Goal: Communication & Community: Ask a question

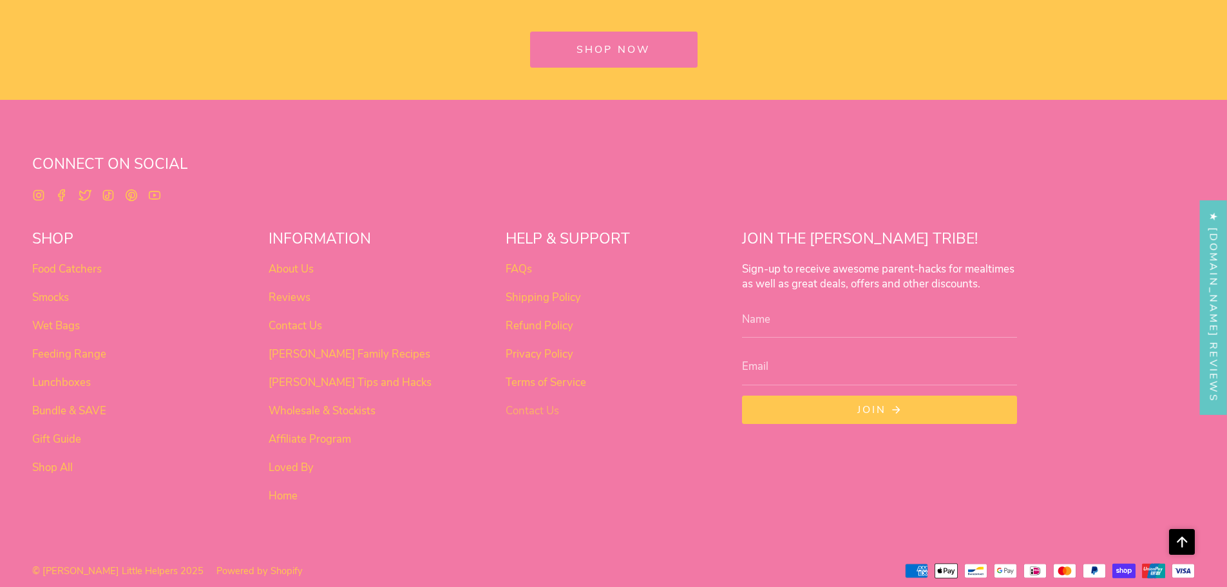
scroll to position [4765, 0]
click at [294, 325] on link "Contact Us" at bounding box center [294, 324] width 53 height 15
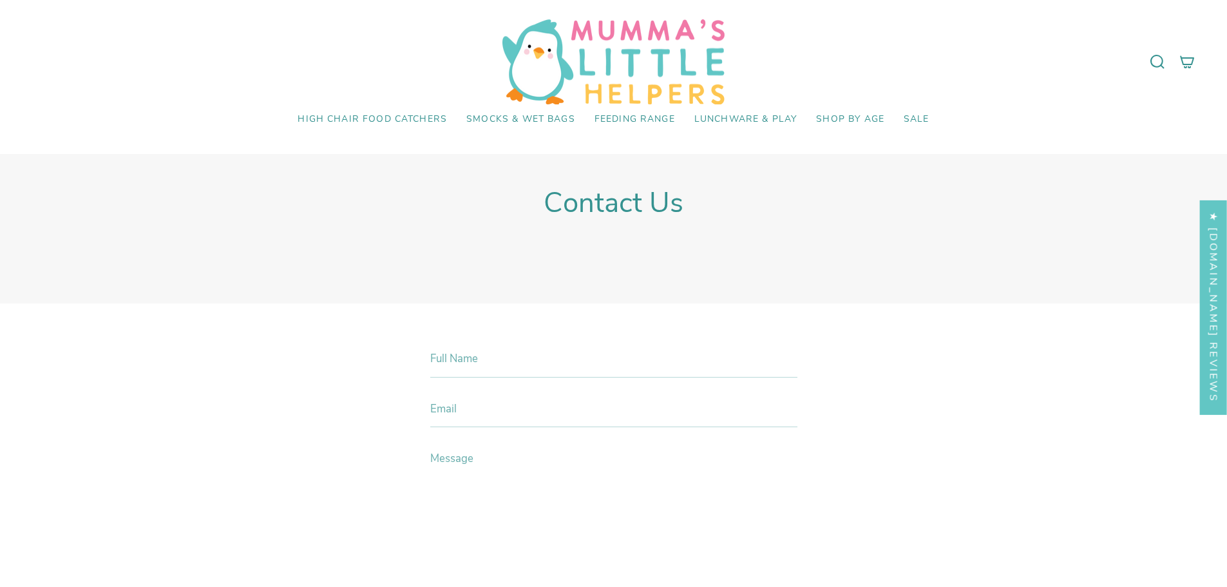
click at [446, 359] on input "Full Name" at bounding box center [613, 358] width 367 height 37
type input "[PERSON_NAME]"
click at [448, 408] on input "Email" at bounding box center [613, 408] width 367 height 37
type input "[PERSON_NAME][EMAIL_ADDRESS][DOMAIN_NAME]"
click at [423, 443] on div "Full Name [PERSON_NAME] Email [PERSON_NAME][EMAIL_ADDRESS][DOMAIN_NAME] Message…" at bounding box center [613, 571] width 431 height 462
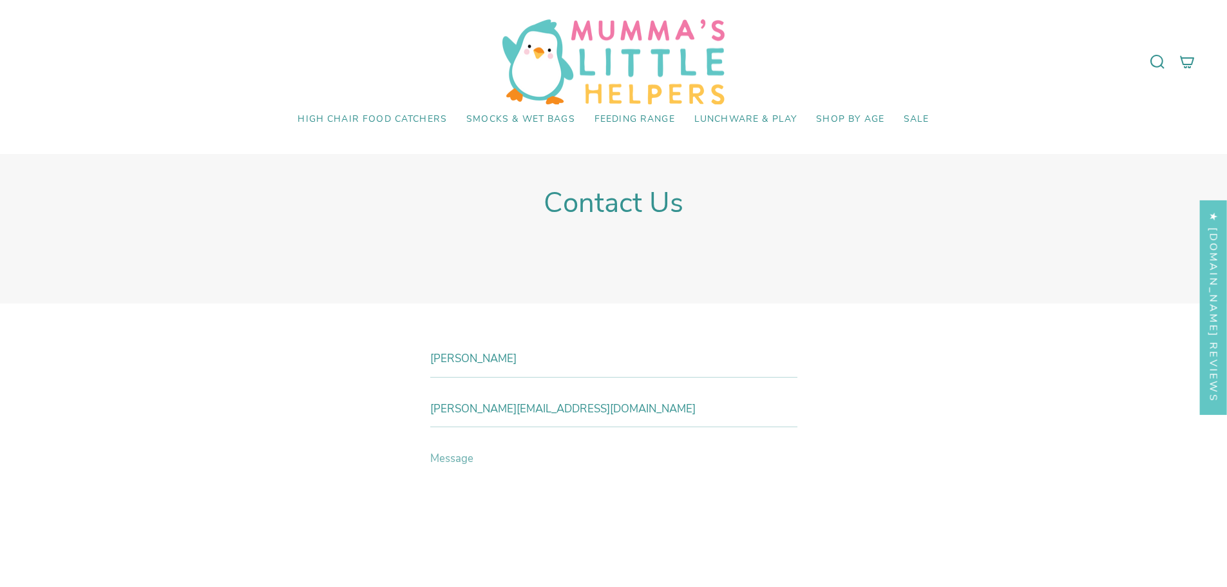
click at [442, 446] on textarea "Message" at bounding box center [613, 525] width 367 height 171
click at [493, 457] on textarea "Hi [PERSON_NAME]" at bounding box center [613, 525] width 367 height 171
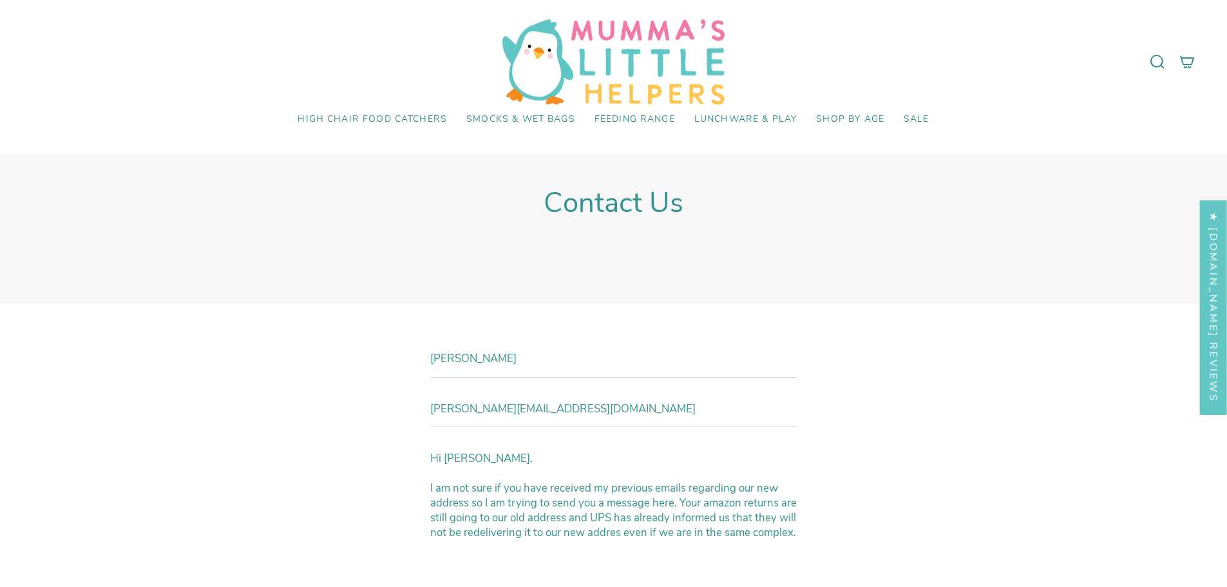
click at [618, 537] on textarea "Hi [PERSON_NAME], I am not sure if you have received my previous emails regardi…" at bounding box center [613, 525] width 367 height 171
click at [492, 551] on textarea "Hi [PERSON_NAME], I am not sure if you have received my previous emails regardi…" at bounding box center [613, 525] width 367 height 171
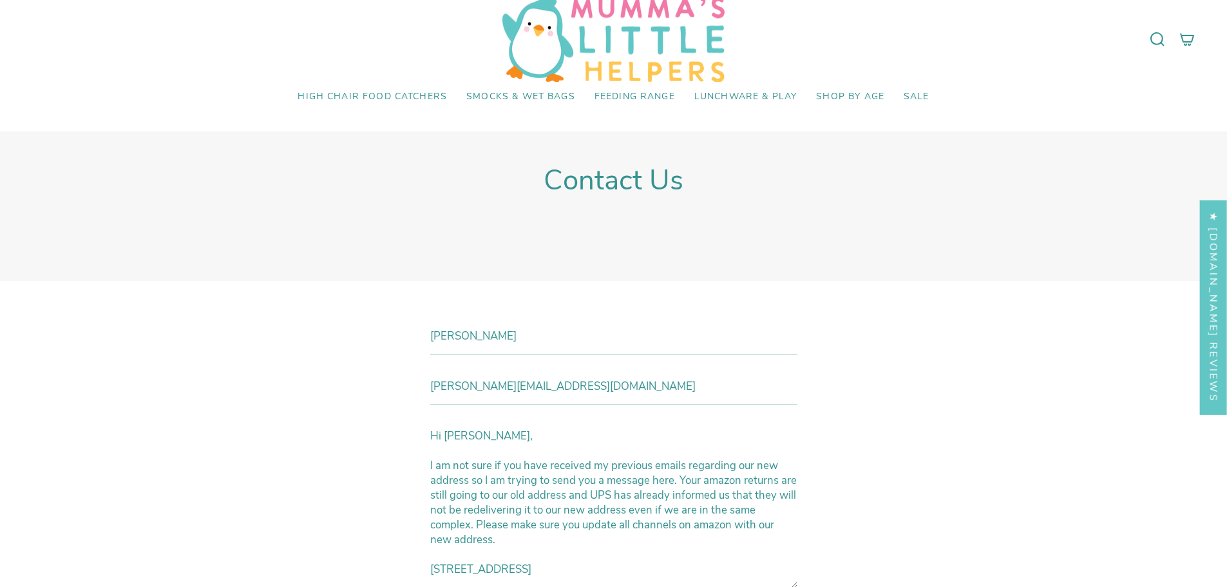
scroll to position [5, 0]
click at [581, 490] on textarea "Hi [PERSON_NAME], I am not sure if you have received my previous emails regardi…" at bounding box center [613, 502] width 367 height 171
click at [482, 520] on textarea "Hi [PERSON_NAME], I am not sure if you have received my previous emails regardi…" at bounding box center [613, 502] width 367 height 171
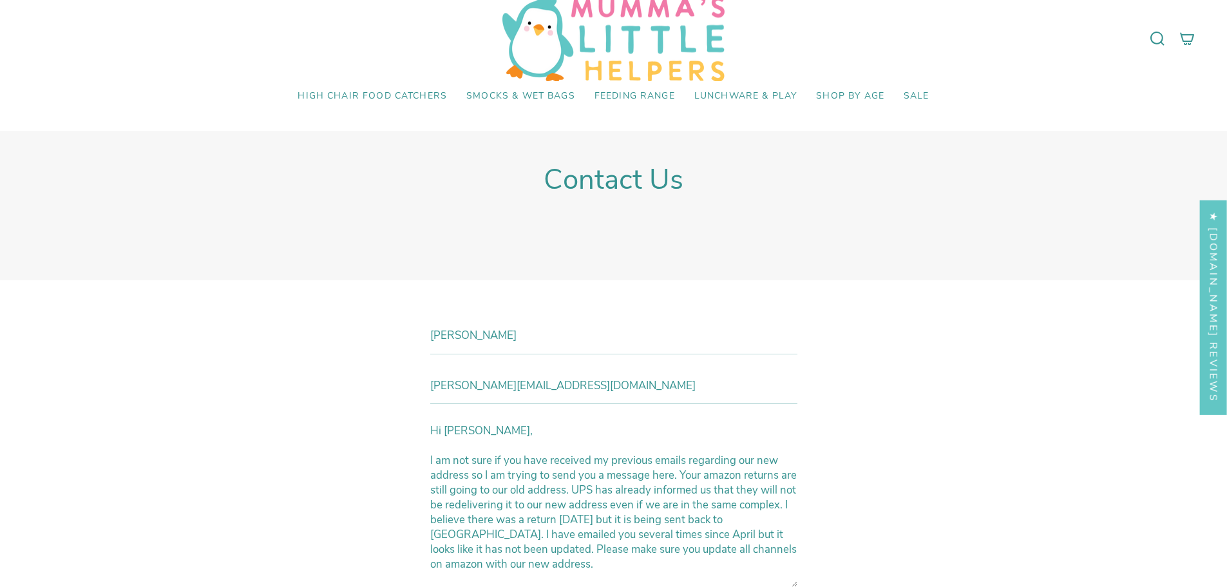
click at [719, 493] on textarea "Hi [PERSON_NAME], I am not sure if you have received my previous emails regardi…" at bounding box center [613, 502] width 367 height 171
click at [466, 505] on textarea "Hi [PERSON_NAME], I am not sure if you have received my previous emails regardi…" at bounding box center [613, 502] width 367 height 171
click at [509, 520] on textarea "Hi [PERSON_NAME], I am not sure if you have received my previous emails regardi…" at bounding box center [613, 502] width 367 height 171
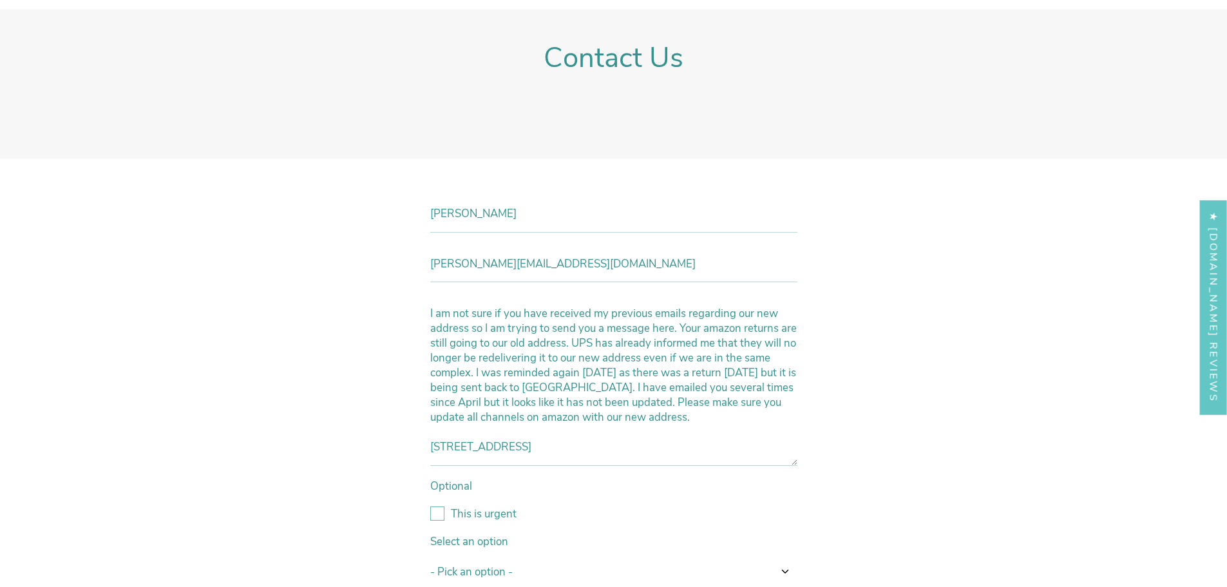
scroll to position [152, 0]
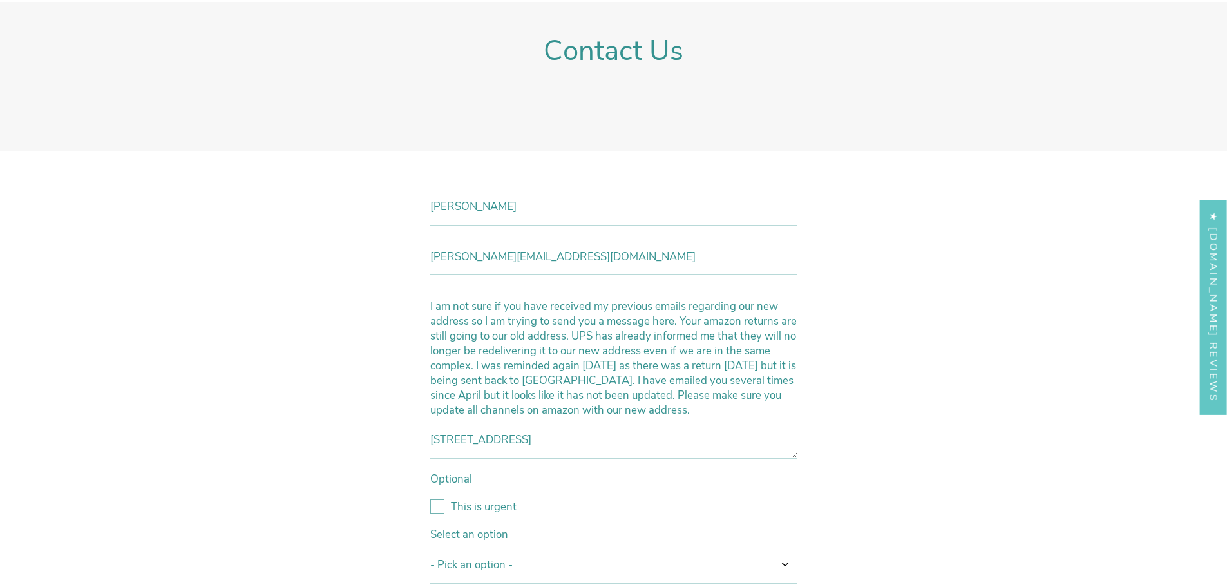
click at [547, 443] on textarea "Hi [PERSON_NAME], I am not sure if you have received my previous emails regardi…" at bounding box center [613, 373] width 367 height 171
click at [437, 503] on label "This is urgent" at bounding box center [613, 506] width 367 height 15
click at [430, 499] on input "This is urgent" at bounding box center [430, 499] width 0 height 0
click at [540, 440] on textarea "Hi [PERSON_NAME], I am not sure if you have received my previous emails regardi…" at bounding box center [613, 373] width 367 height 171
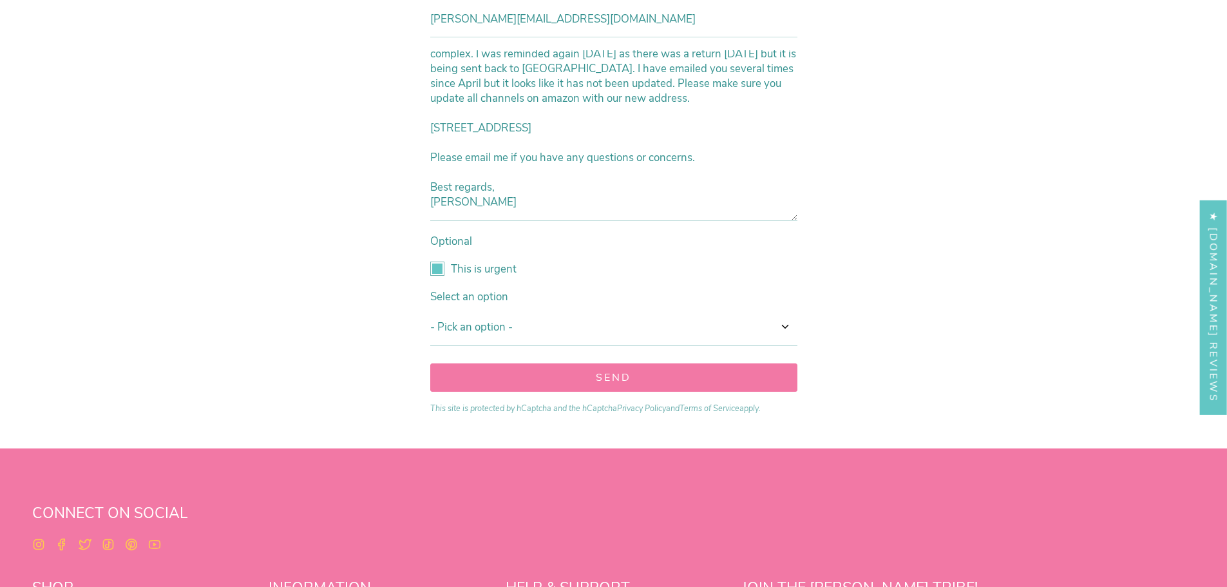
scroll to position [410, 0]
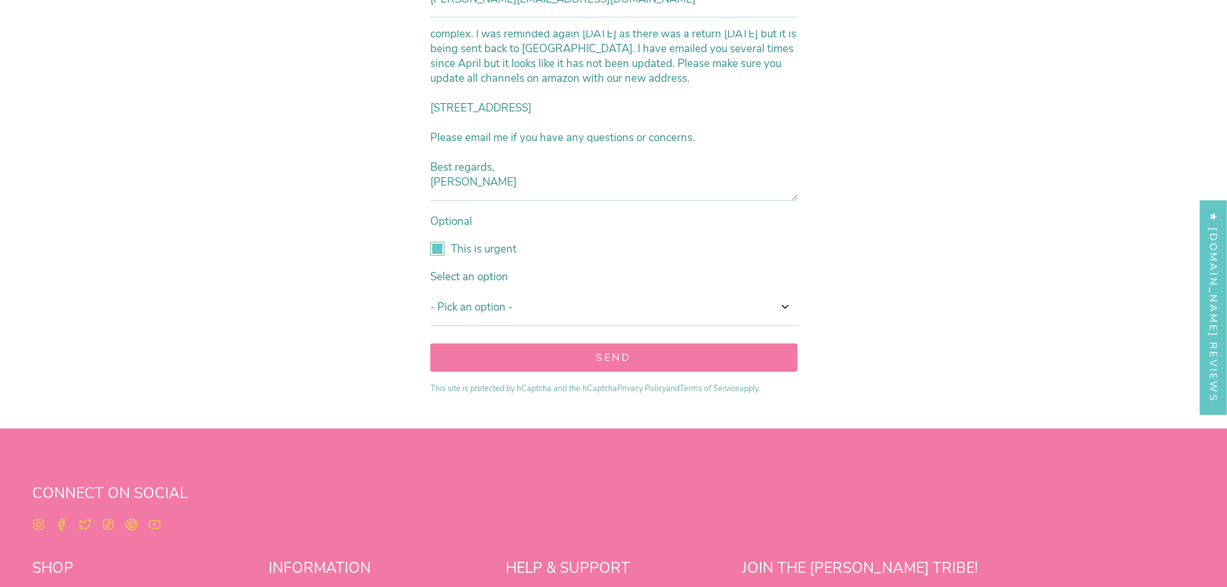
type textarea "Hi [PERSON_NAME], I am not sure if you have received my previous emails regardi…"
click at [787, 306] on select "- Pick an option - Option one Option two Option three Option four Option five" at bounding box center [613, 306] width 367 height 37
click at [722, 250] on label "This is urgent" at bounding box center [613, 248] width 367 height 15
click at [430, 241] on input "This is urgent" at bounding box center [430, 241] width 0 height 0
click at [435, 248] on label "This is urgent" at bounding box center [613, 248] width 367 height 15
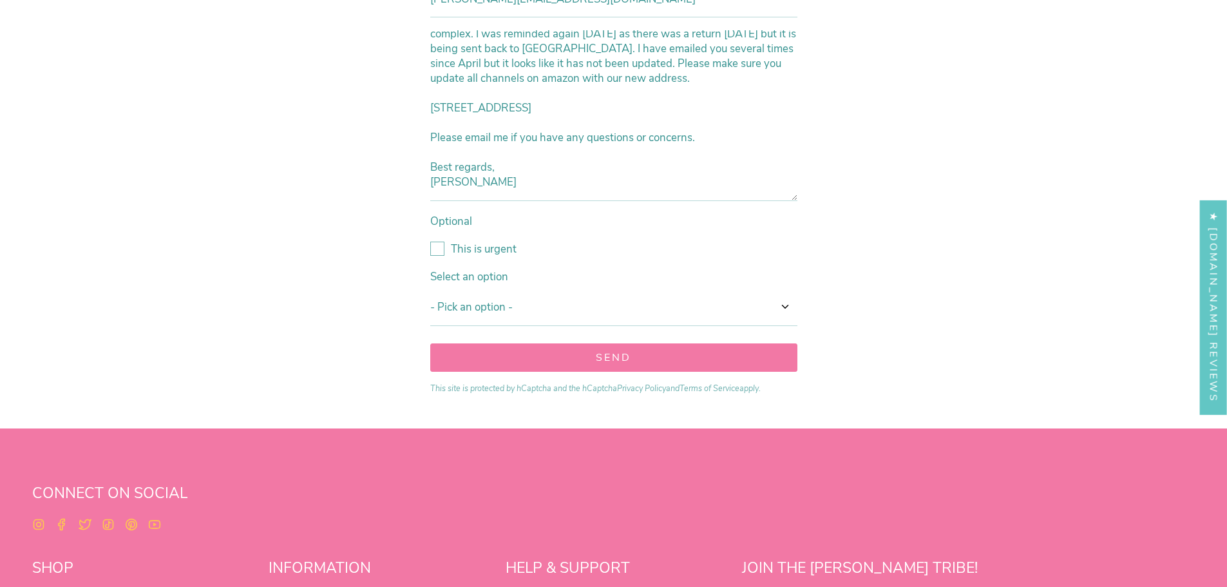
click at [430, 241] on input "This is urgent" at bounding box center [430, 241] width 0 height 0
click at [617, 362] on button "Send" at bounding box center [613, 357] width 367 height 28
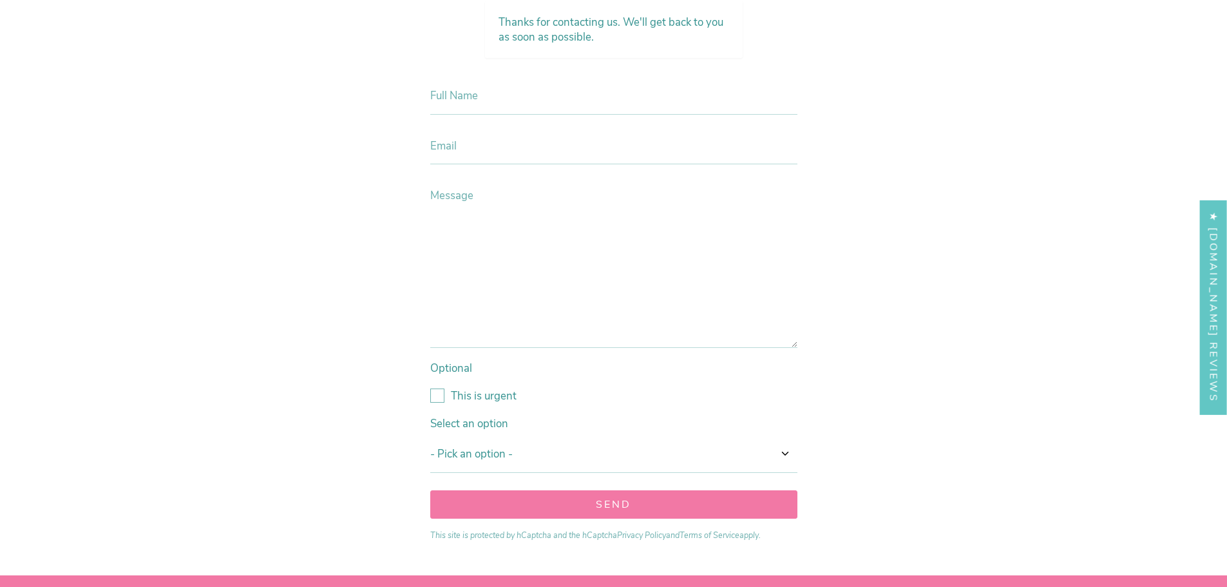
scroll to position [355, 0]
